Goal: Task Accomplishment & Management: Manage account settings

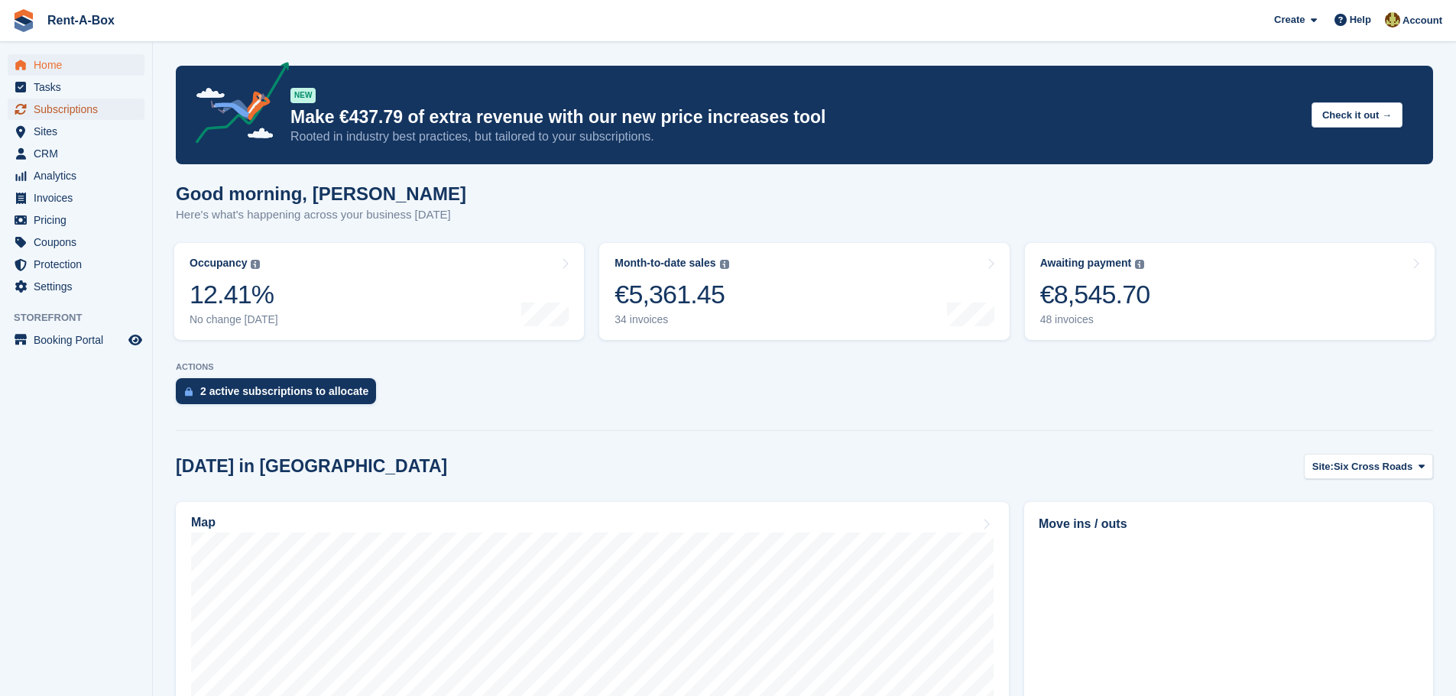
click at [88, 101] on span "Subscriptions" at bounding box center [80, 109] width 92 height 21
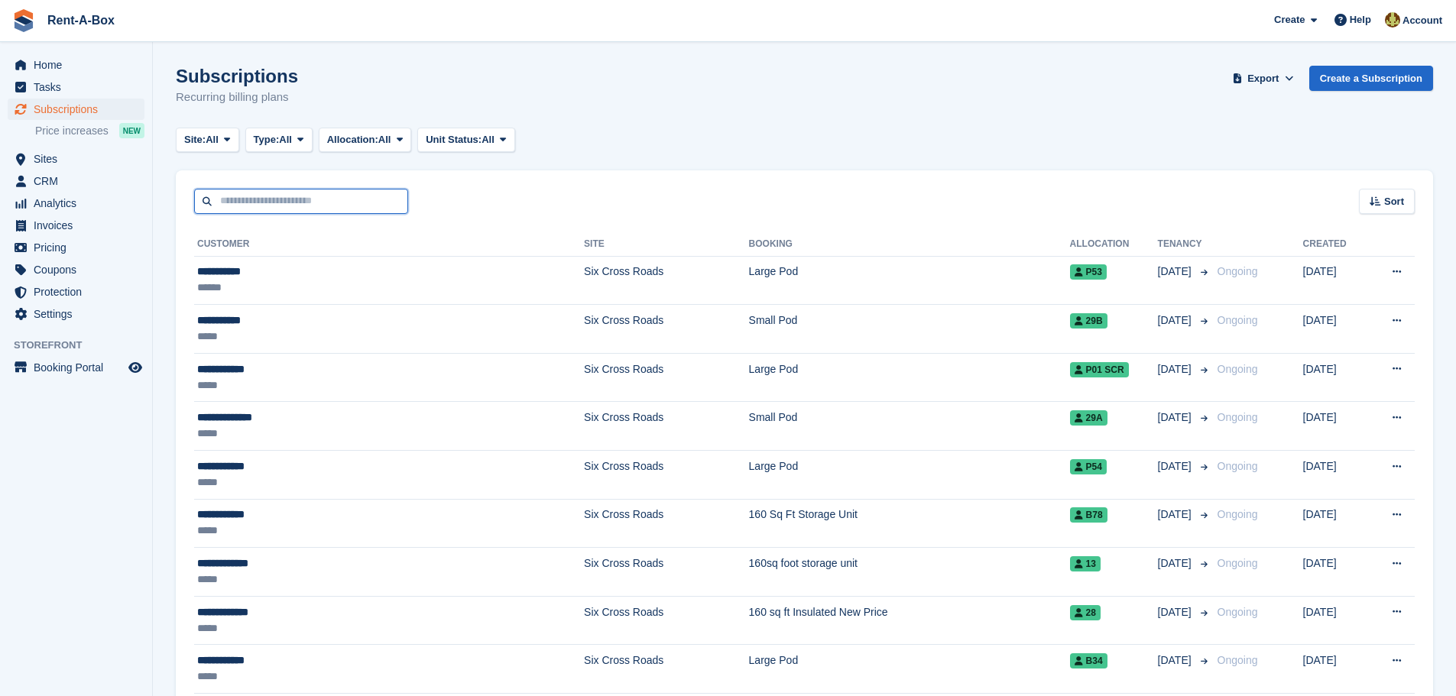
click at [246, 208] on input "text" at bounding box center [301, 201] width 214 height 25
type input "*******"
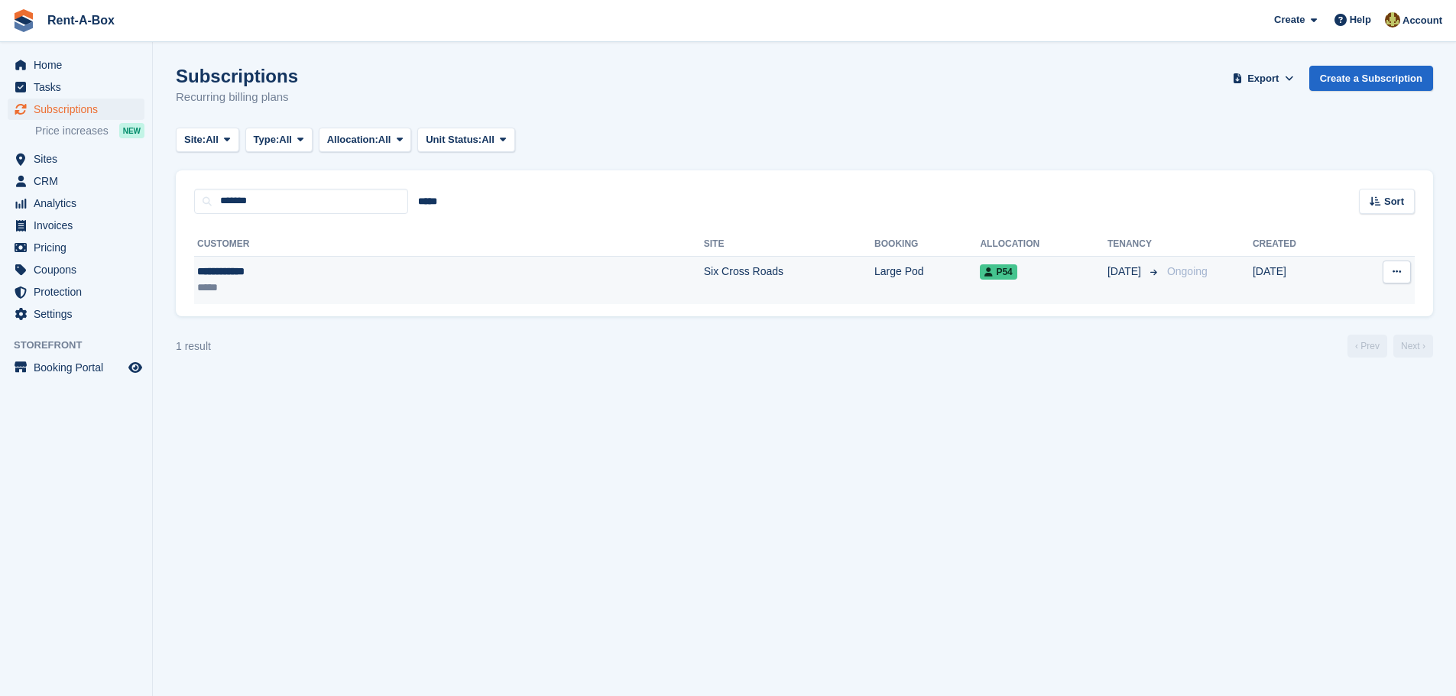
click at [704, 269] on td "Six Cross Roads" at bounding box center [789, 280] width 170 height 48
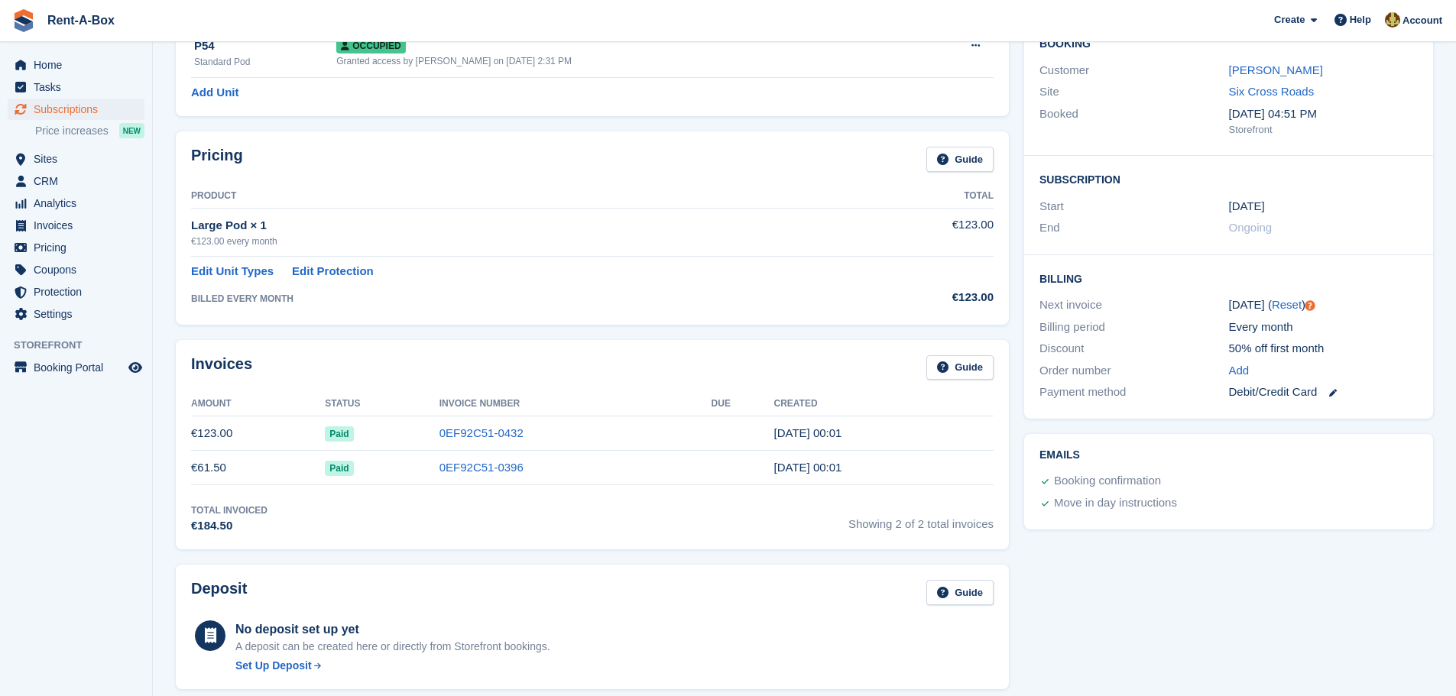
scroll to position [153, 0]
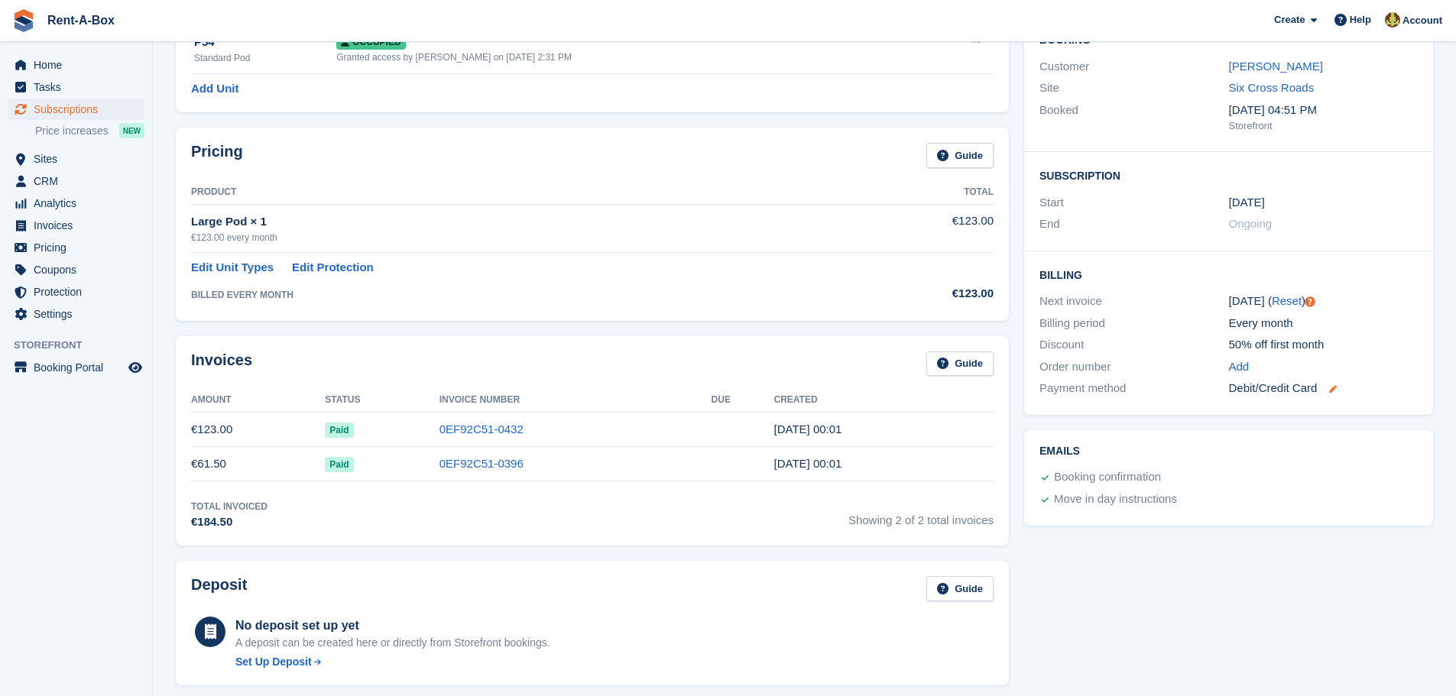
click at [1337, 387] on icon at bounding box center [1334, 389] width 8 height 8
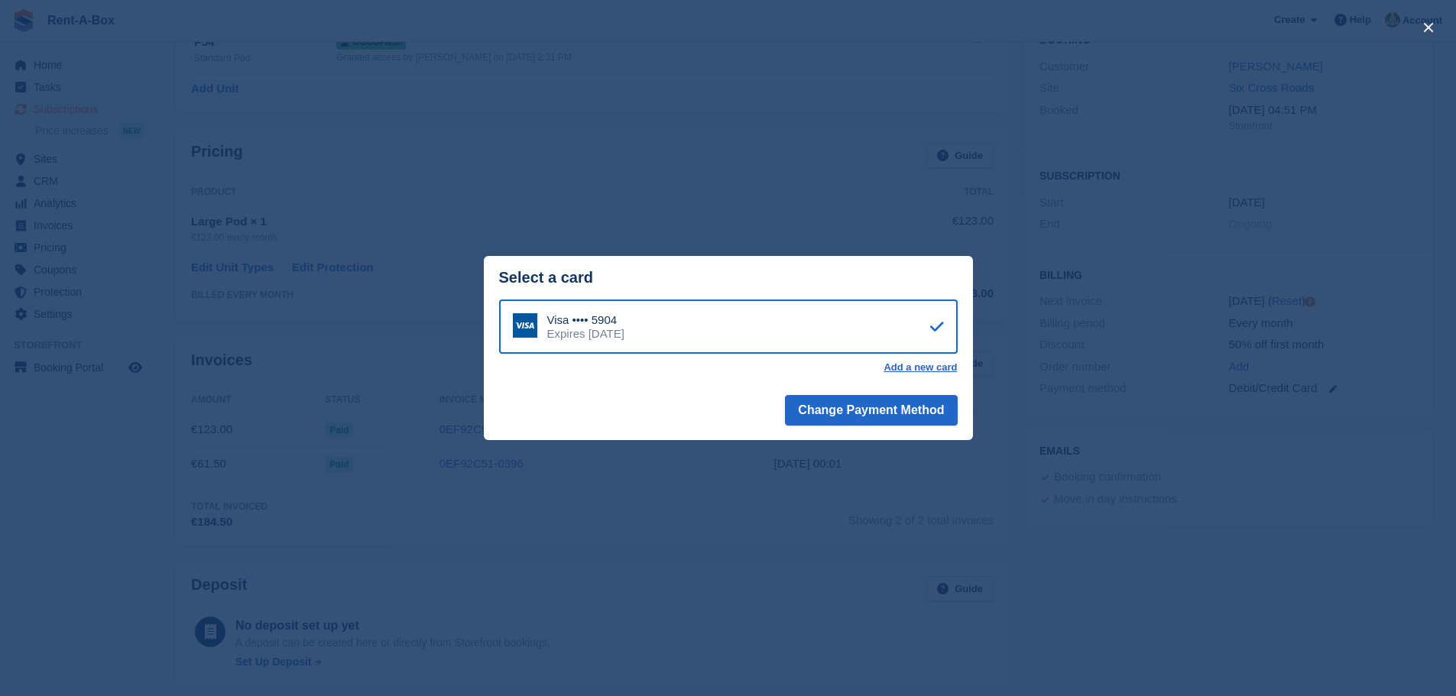
click at [789, 485] on div "close" at bounding box center [728, 348] width 1456 height 696
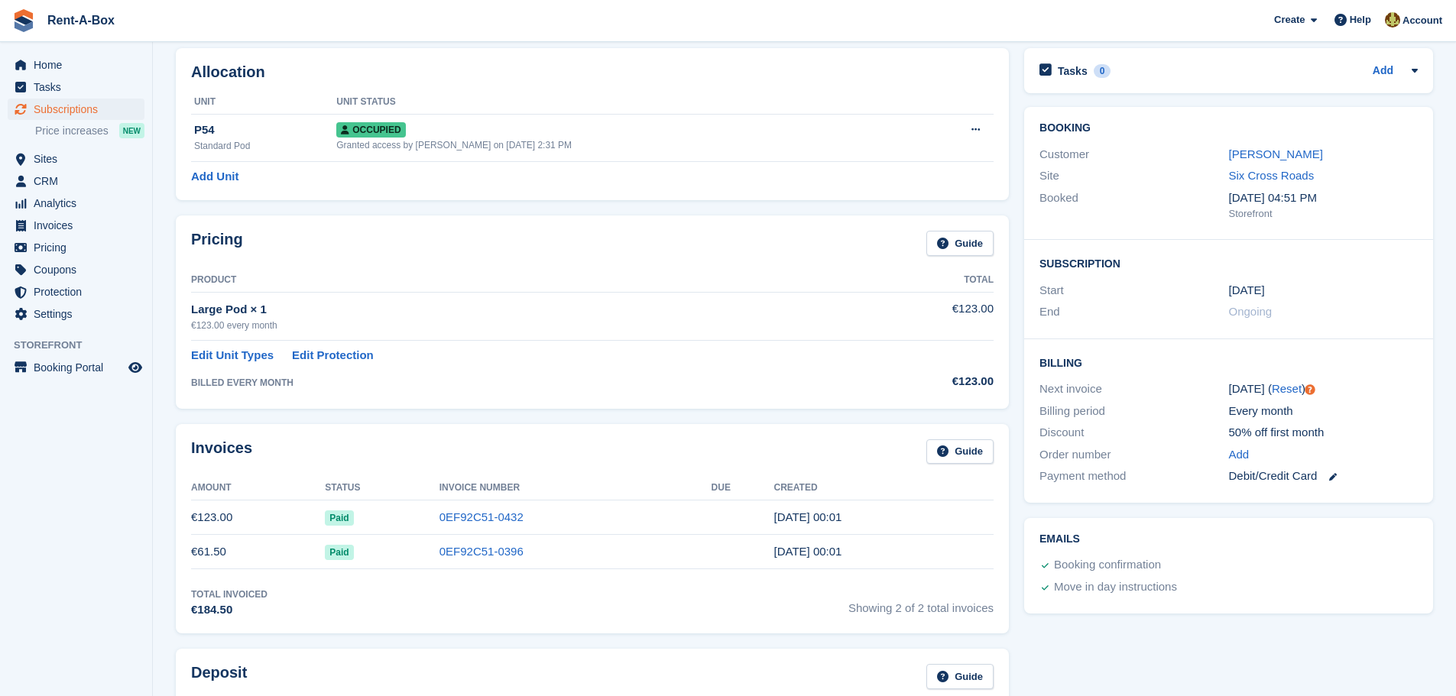
scroll to position [0, 0]
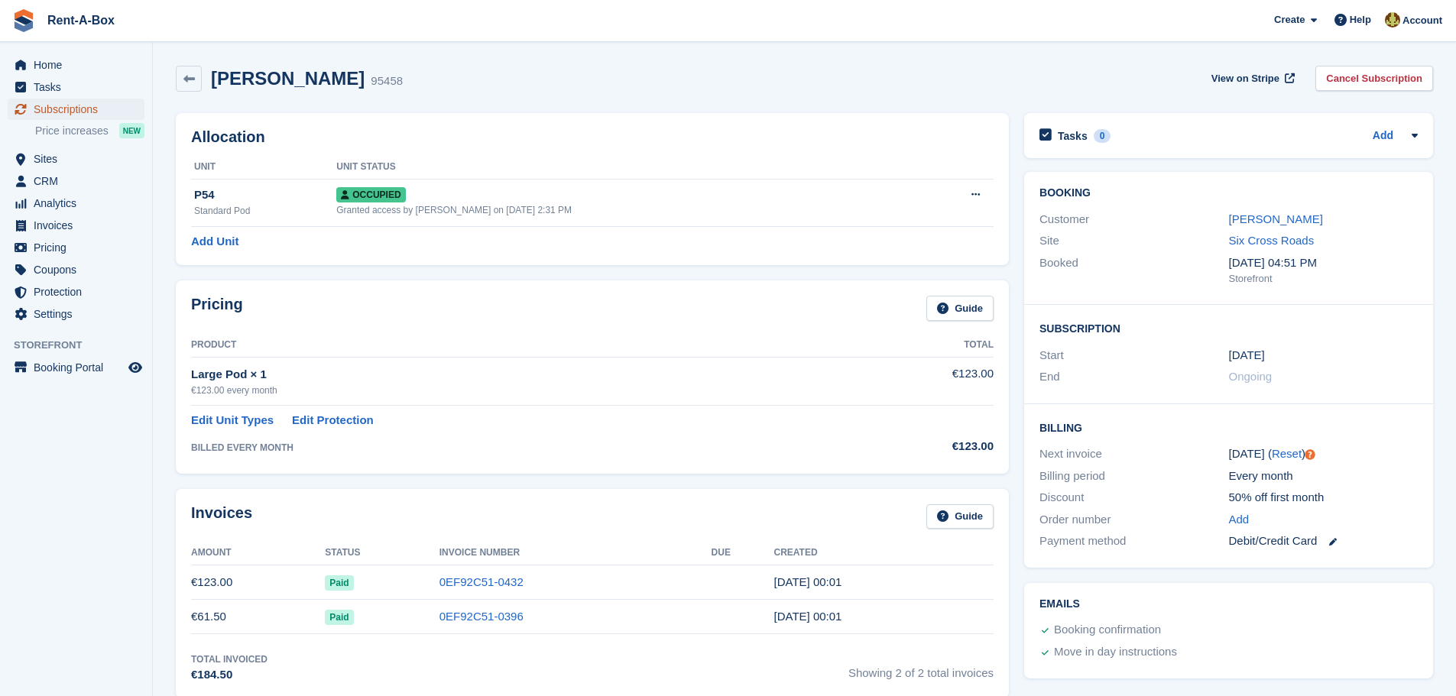
click at [69, 104] on span "Subscriptions" at bounding box center [80, 109] width 92 height 21
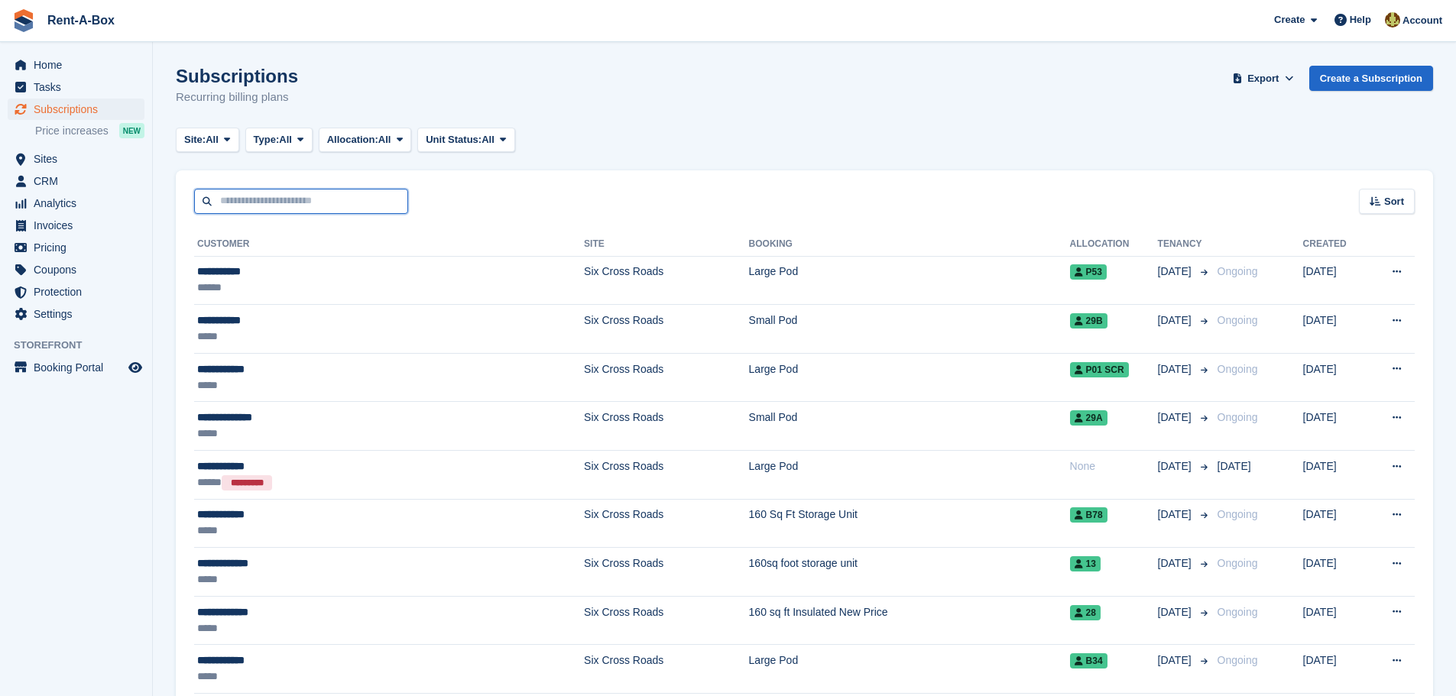
click at [294, 203] on input "text" at bounding box center [301, 201] width 214 height 25
type input "*******"
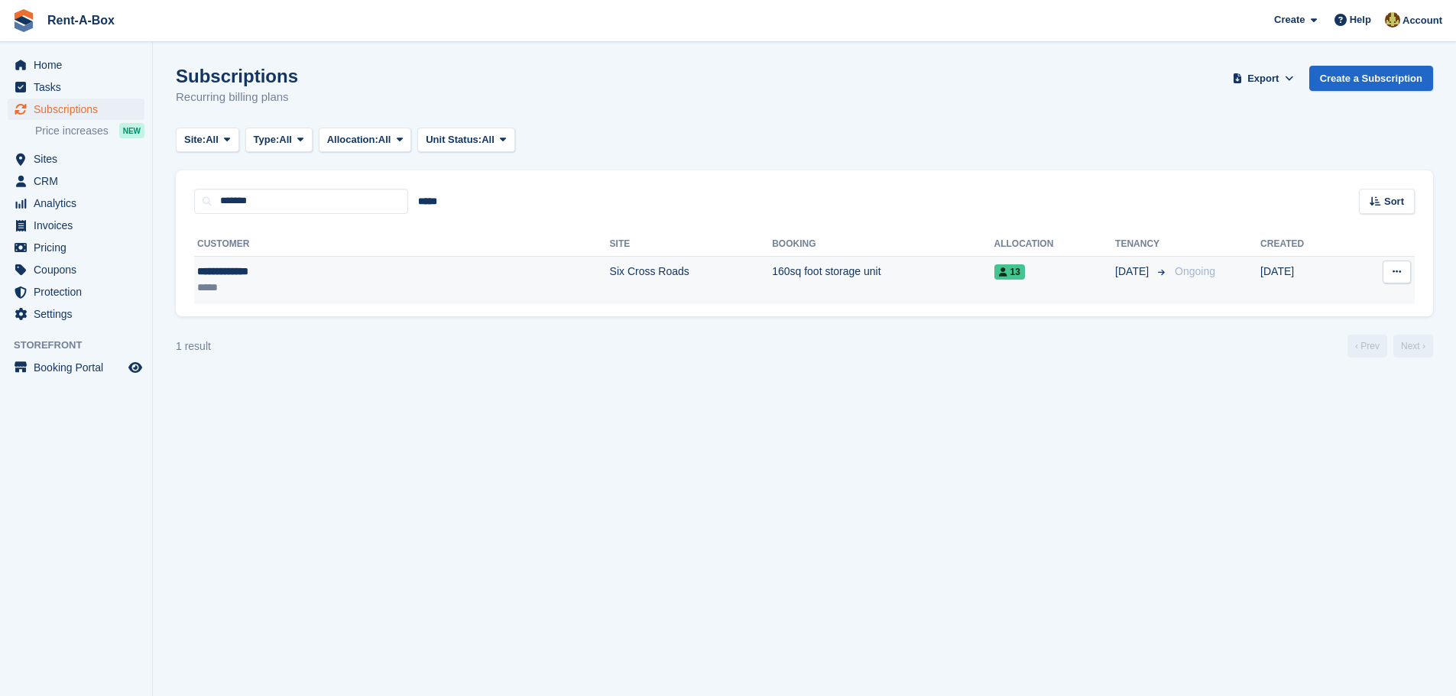
click at [772, 272] on td "160sq foot storage unit" at bounding box center [883, 280] width 222 height 48
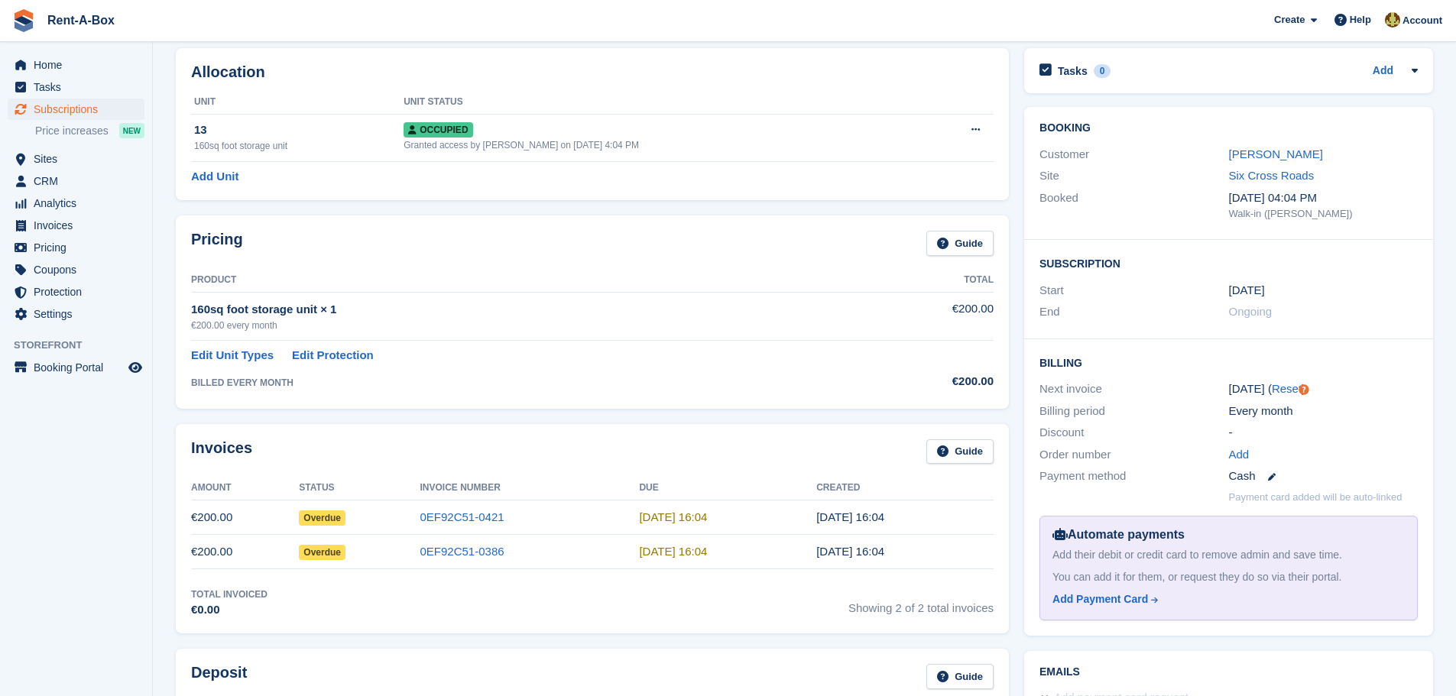
scroll to position [63, 0]
click at [339, 557] on span "Overdue" at bounding box center [322, 554] width 47 height 15
click at [460, 550] on link "0EF92C51-0386" at bounding box center [462, 553] width 84 height 13
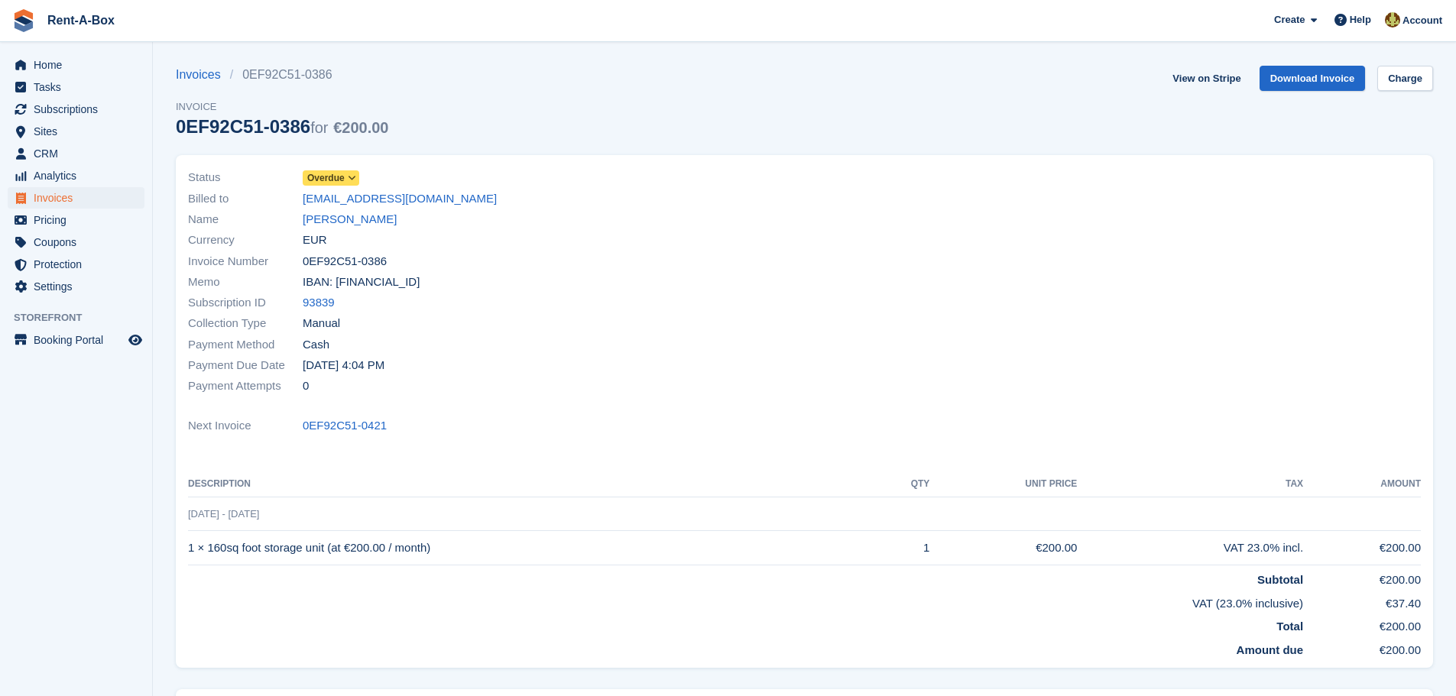
click at [353, 178] on icon at bounding box center [352, 178] width 8 height 9
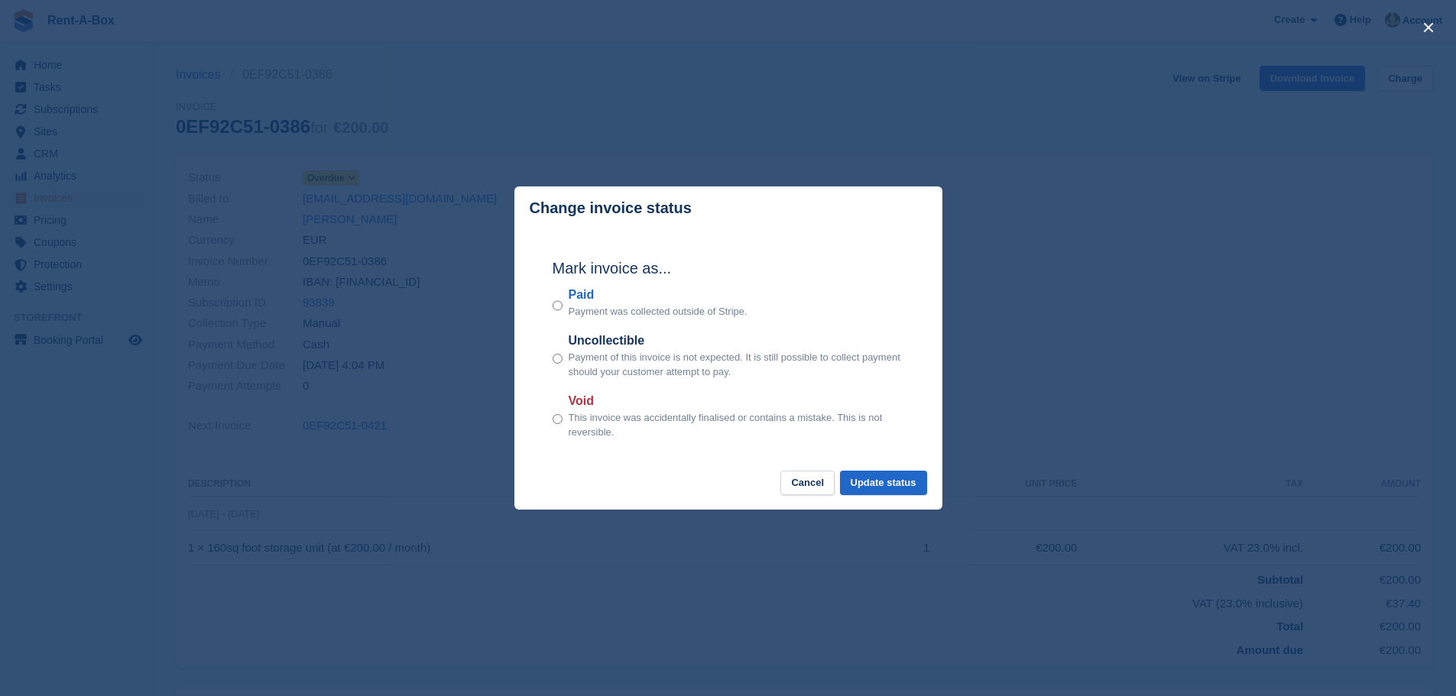
click at [885, 471] on div "Mark invoice as... Paid Payment was collected outside of Stripe. Uncollectible …" at bounding box center [728, 350] width 382 height 241
click at [885, 479] on button "Update status" at bounding box center [883, 483] width 87 height 25
